Goal: Task Accomplishment & Management: Manage account settings

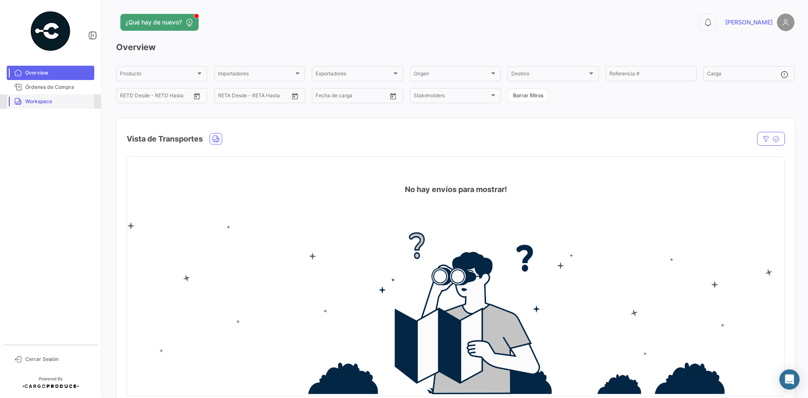
click at [50, 100] on span "Workspace" at bounding box center [58, 102] width 66 height 8
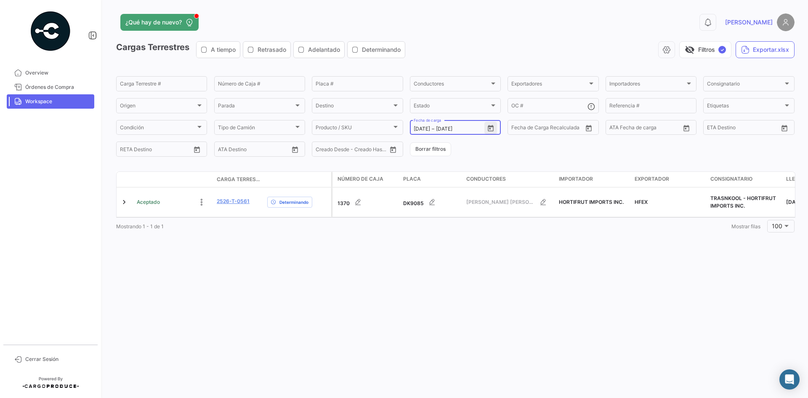
click at [490, 127] on icon "Open calendar" at bounding box center [491, 129] width 8 height 8
click at [229, 202] on div at bounding box center [404, 199] width 808 height 398
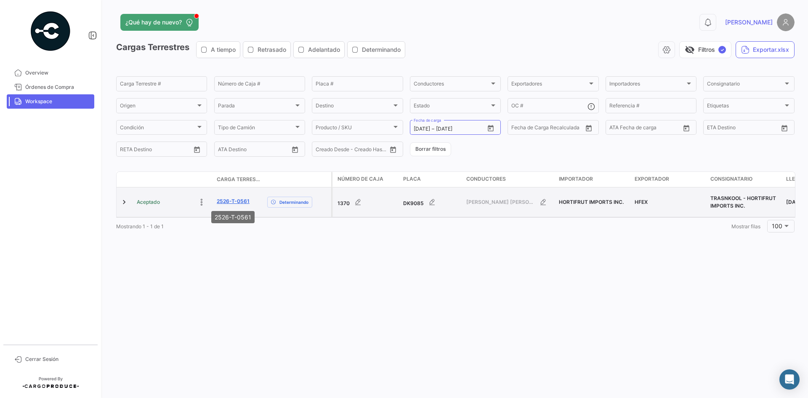
click at [234, 200] on link "2526-T-0561" at bounding box center [233, 201] width 33 height 8
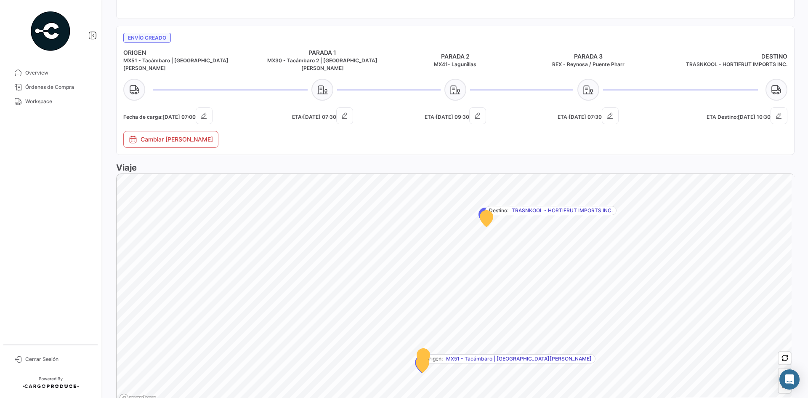
scroll to position [439, 0]
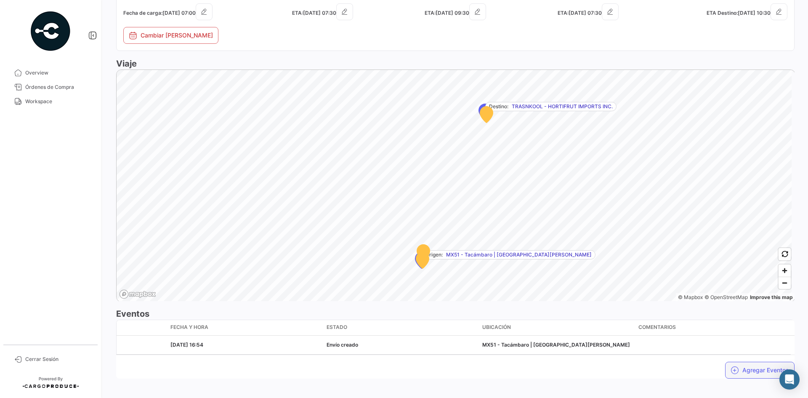
click at [730, 366] on icon "button" at bounding box center [734, 370] width 8 height 8
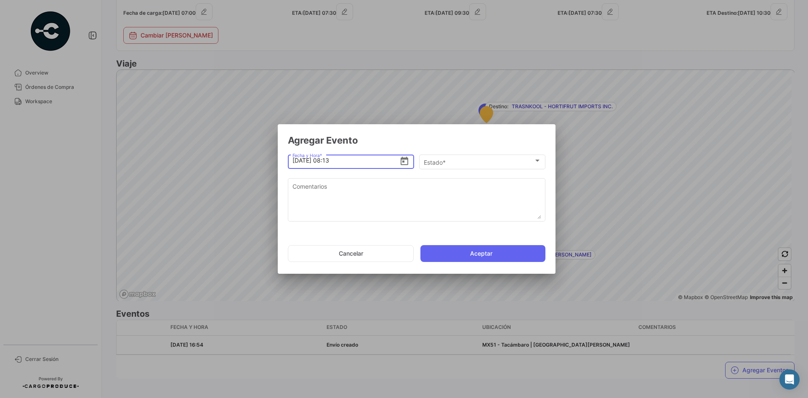
drag, startPoint x: 333, startPoint y: 162, endPoint x: 338, endPoint y: 158, distance: 6.3
click at [333, 162] on input "[DATE] 08:13" at bounding box center [345, 160] width 107 height 29
type input "[DATE] 06:29"
click at [454, 162] on div "Estado *" at bounding box center [479, 162] width 110 height 7
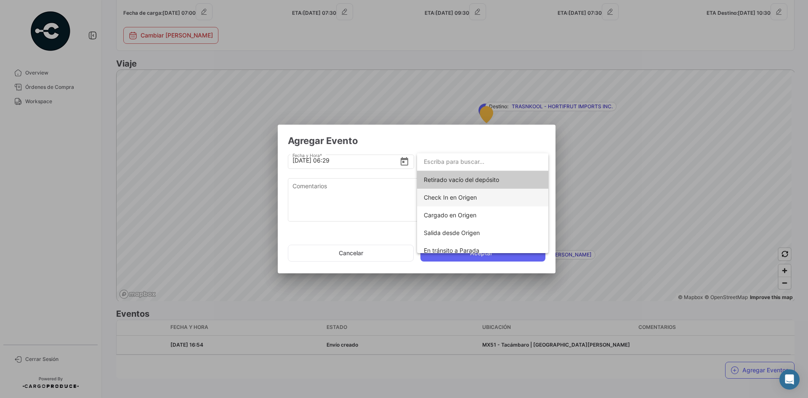
click at [467, 197] on span "Check In en Origen" at bounding box center [450, 197] width 53 height 7
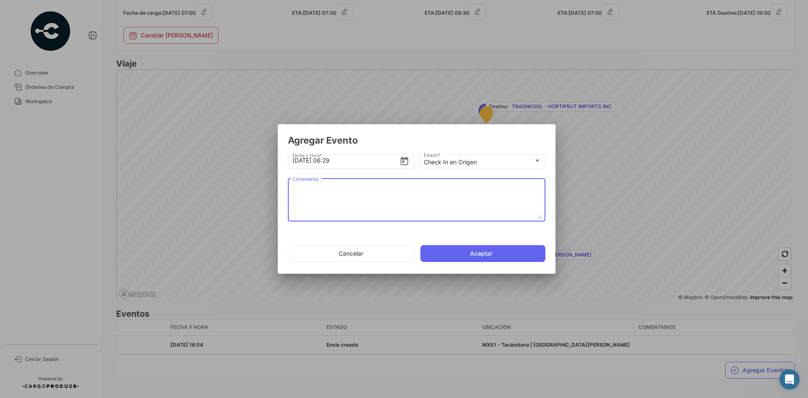
click at [406, 202] on textarea "Comentarios" at bounding box center [416, 200] width 249 height 37
paste textarea "Hora en la que la unidad llega al cooler de carga"
type textarea "Hora en la que la unidad llega al cooler de carga"
click at [469, 249] on button "Aceptar" at bounding box center [482, 253] width 125 height 17
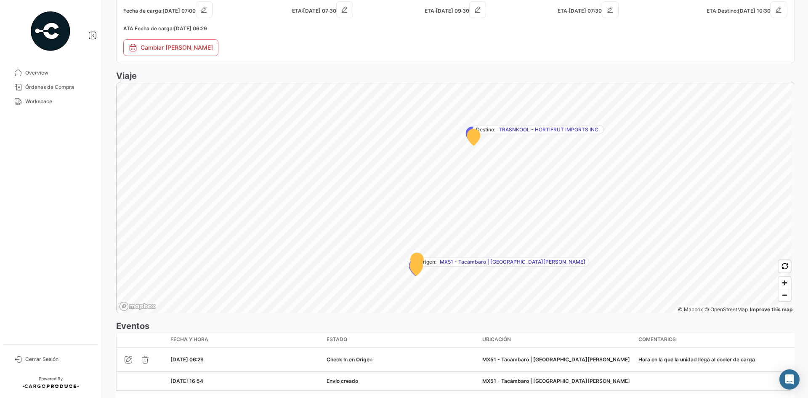
scroll to position [461, 0]
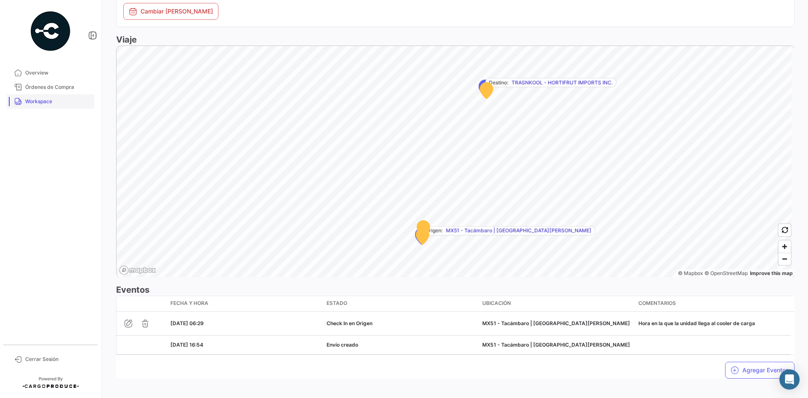
click at [34, 102] on span "Workspace" at bounding box center [58, 102] width 66 height 8
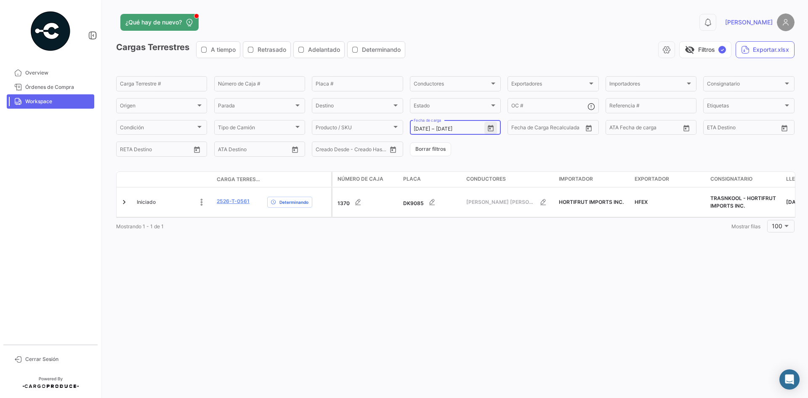
click at [490, 132] on icon "Open calendar" at bounding box center [491, 129] width 8 height 8
click at [451, 228] on div "14" at bounding box center [449, 230] width 13 height 15
type input "[DATE]"
click at [451, 228] on div "14" at bounding box center [449, 230] width 13 height 15
type input "[DATE]"
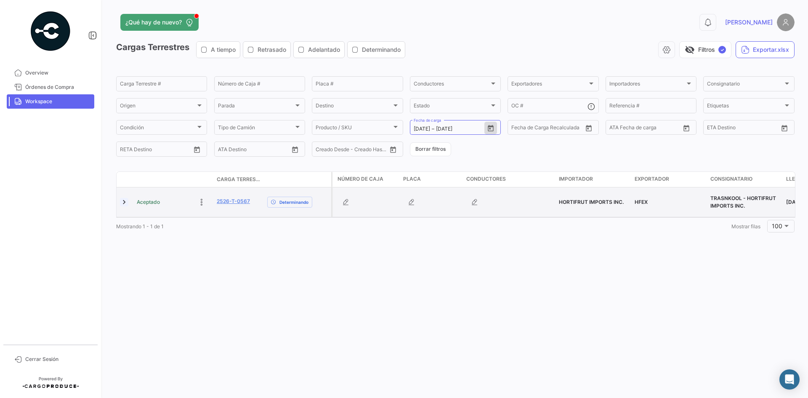
click at [121, 202] on link at bounding box center [124, 202] width 8 height 8
